Goal: Check status: Check status

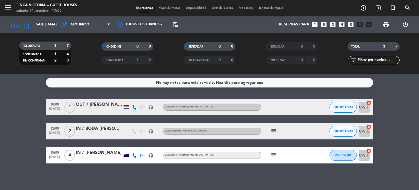
scroll to position [1, 0]
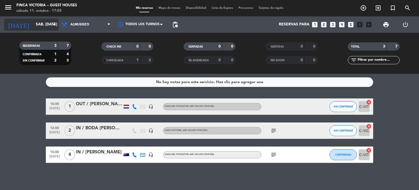
click at [43, 26] on input "sáb. [DATE]" at bounding box center [59, 25] width 52 height 10
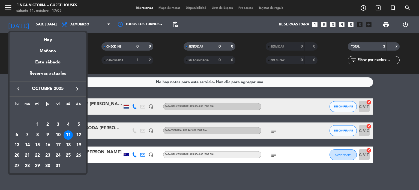
click at [75, 88] on icon "keyboard_arrow_right" at bounding box center [77, 88] width 7 height 7
click at [51, 87] on span "noviembre 2025" at bounding box center [47, 88] width 49 height 7
click at [16, 124] on div "3" at bounding box center [16, 124] width 9 height 9
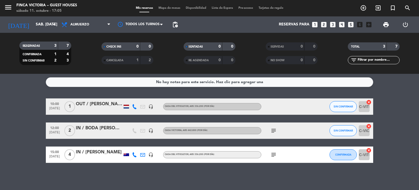
type input "lun. [DATE]"
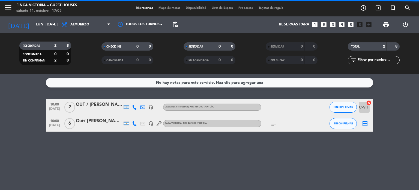
scroll to position [0, 0]
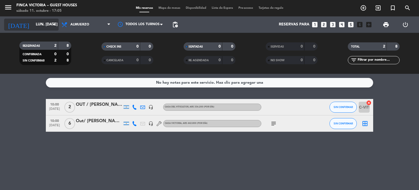
click at [43, 24] on input "lun. [DATE]" at bounding box center [59, 25] width 52 height 10
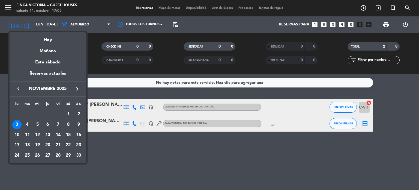
click at [57, 74] on div "Reservas actuales" at bounding box center [48, 75] width 76 height 11
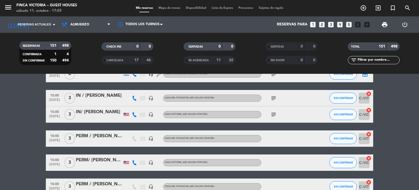
scroll to position [1010, 0]
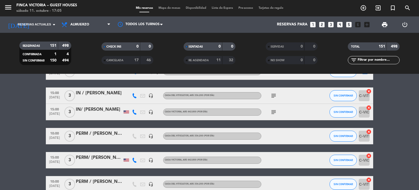
drag, startPoint x: 83, startPoint y: 111, endPoint x: 111, endPoint y: 112, distance: 28.2
click at [111, 112] on div "IN/ [PERSON_NAME]" at bounding box center [99, 109] width 46 height 7
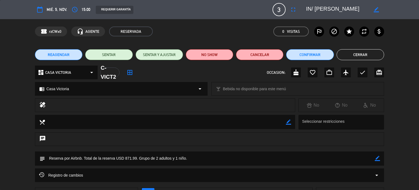
drag, startPoint x: 100, startPoint y: 108, endPoint x: 161, endPoint y: 143, distance: 70.1
click at [161, 145] on div "chat" at bounding box center [209, 139] width 349 height 14
drag, startPoint x: 324, startPoint y: 10, endPoint x: 345, endPoint y: 10, distance: 21.6
click at [345, 10] on textarea at bounding box center [337, 10] width 62 height 10
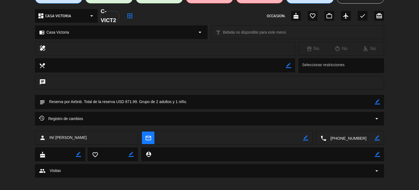
scroll to position [60, 0]
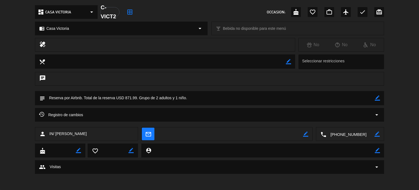
click at [342, 134] on textarea at bounding box center [350, 134] width 48 height 14
click at [345, 119] on span "Click para copiar" at bounding box center [343, 121] width 29 height 6
click at [228, 86] on div "chat" at bounding box center [209, 81] width 419 height 19
click at [209, 97] on textarea at bounding box center [210, 98] width 330 height 14
drag, startPoint x: 209, startPoint y: 97, endPoint x: 56, endPoint y: 99, distance: 152.8
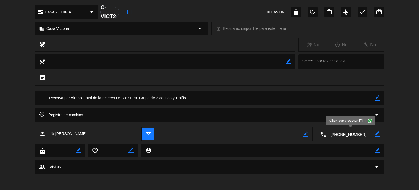
click at [56, 99] on textarea at bounding box center [210, 98] width 330 height 14
